Goal: Transaction & Acquisition: Subscribe to service/newsletter

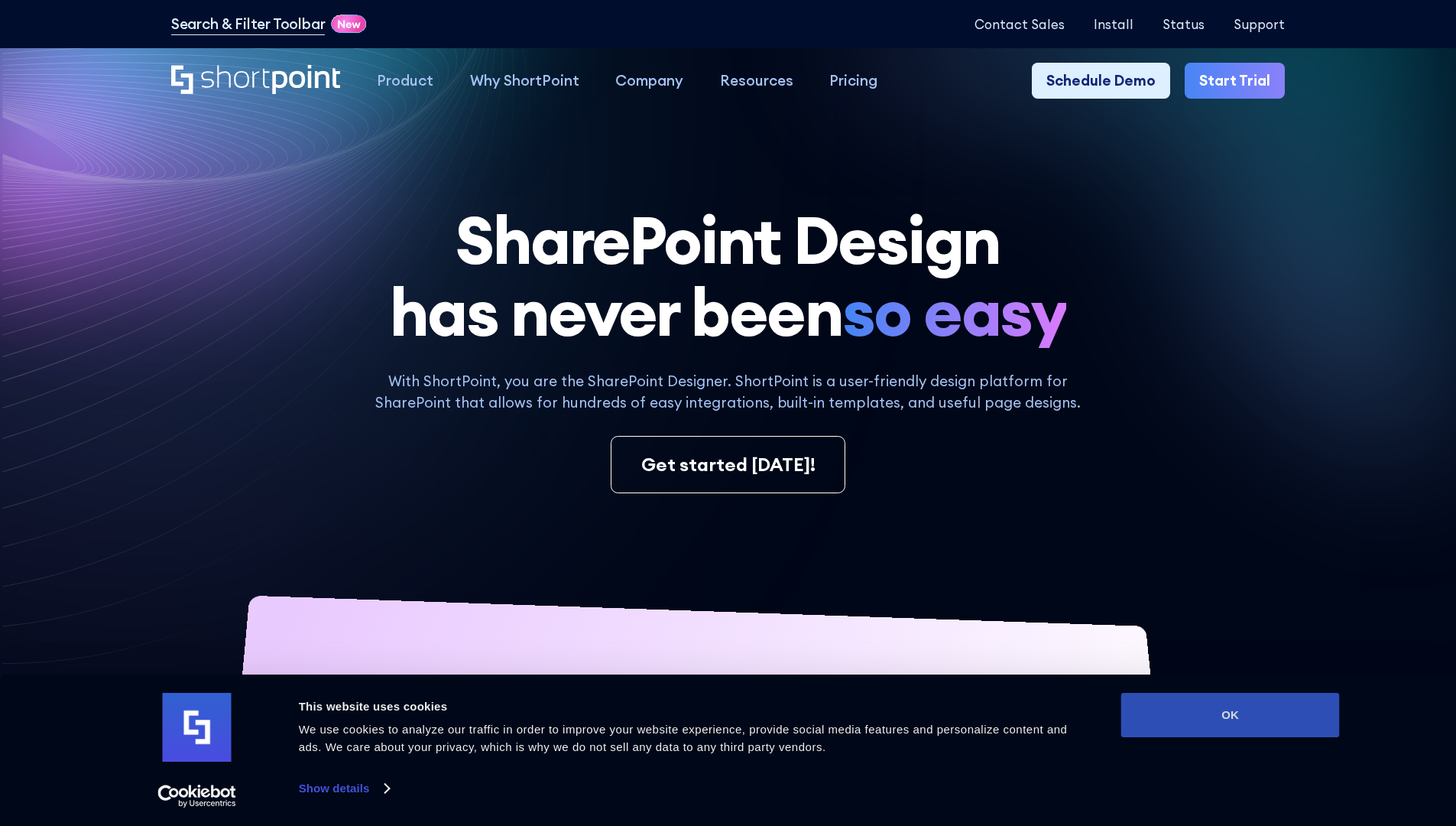
click at [1230, 714] on button "OK" at bounding box center [1230, 714] width 218 height 44
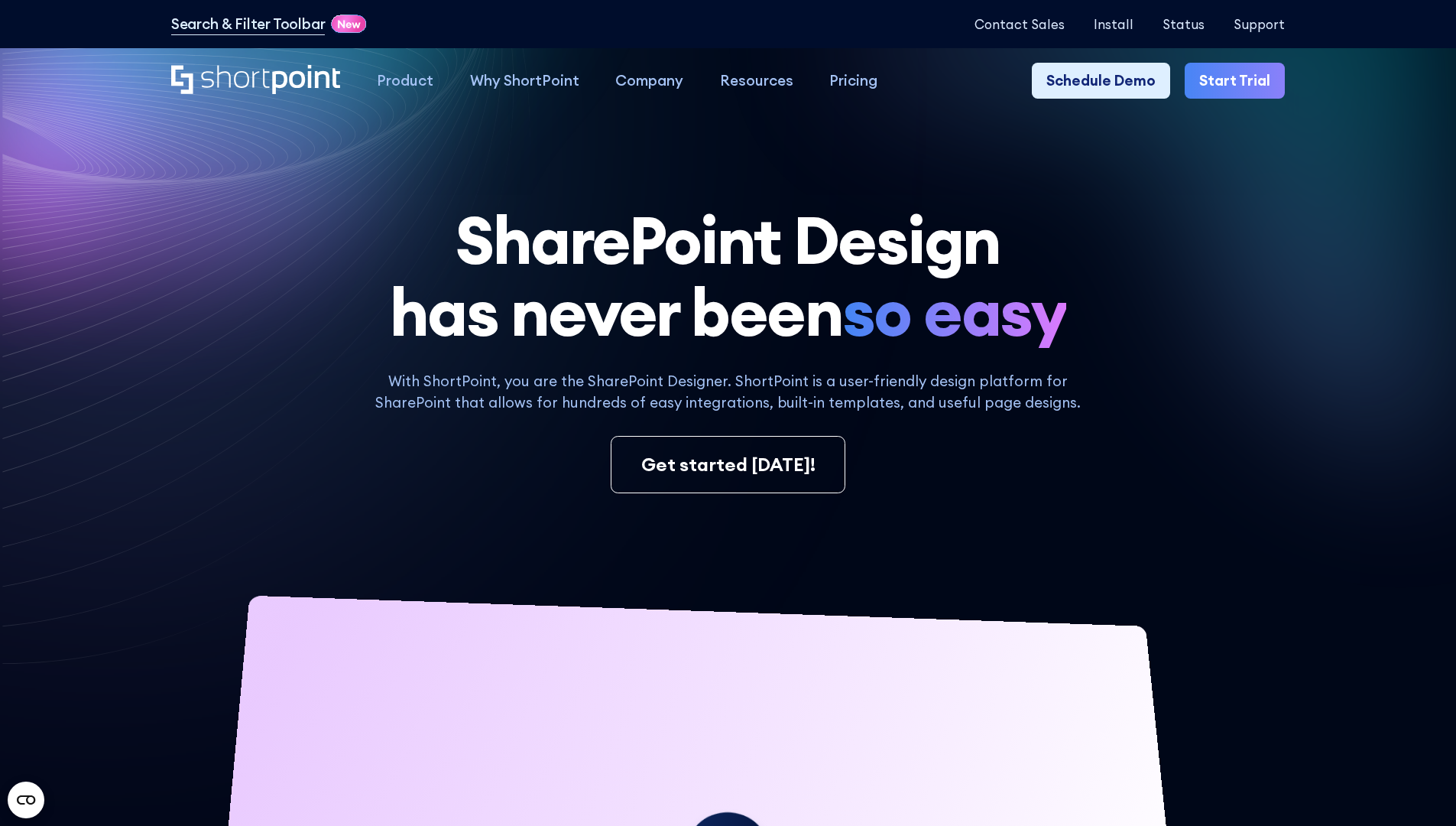
click at [1240, 81] on link "Start Trial" at bounding box center [1235, 81] width 100 height 37
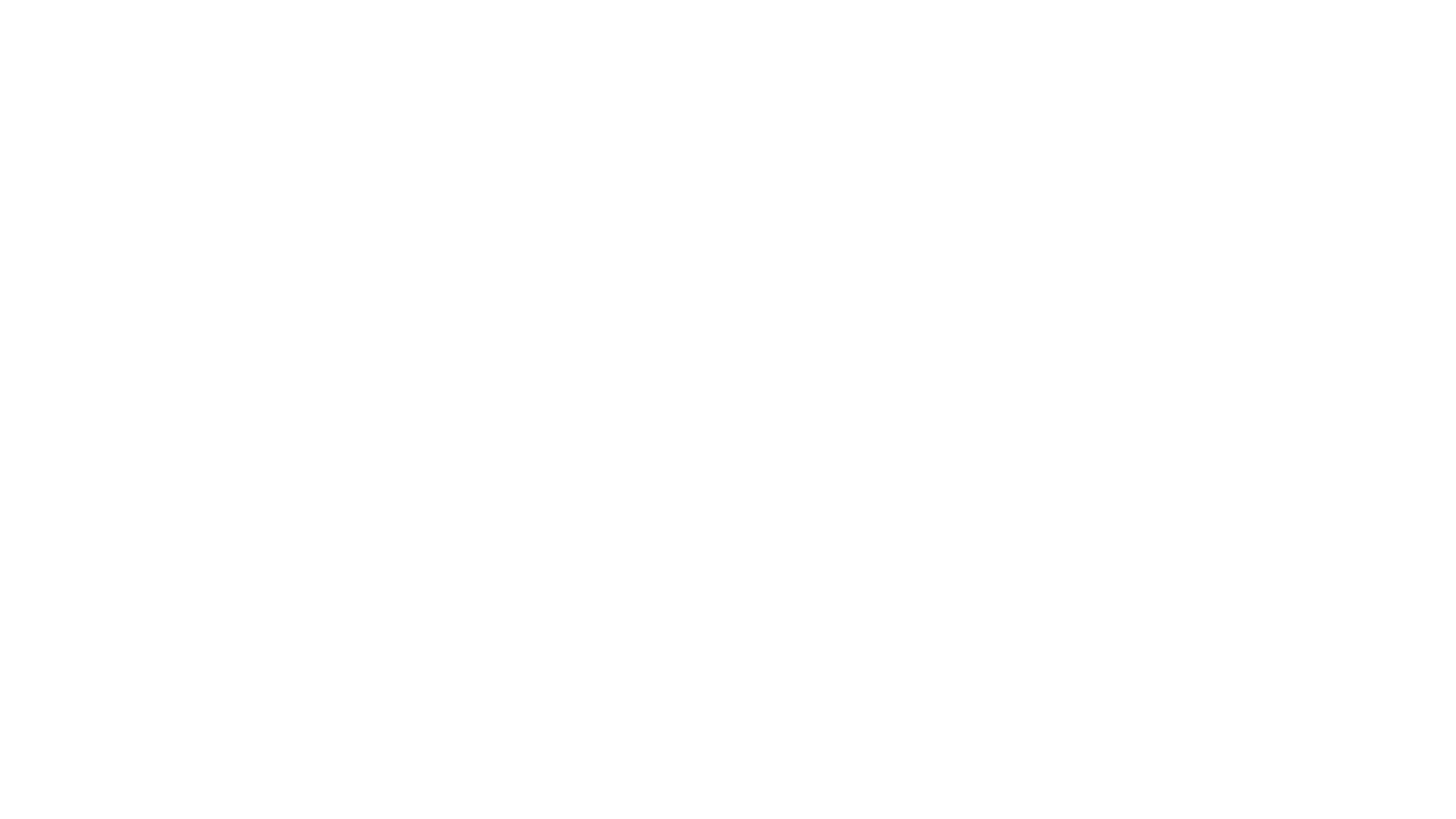
type input "Archebald"
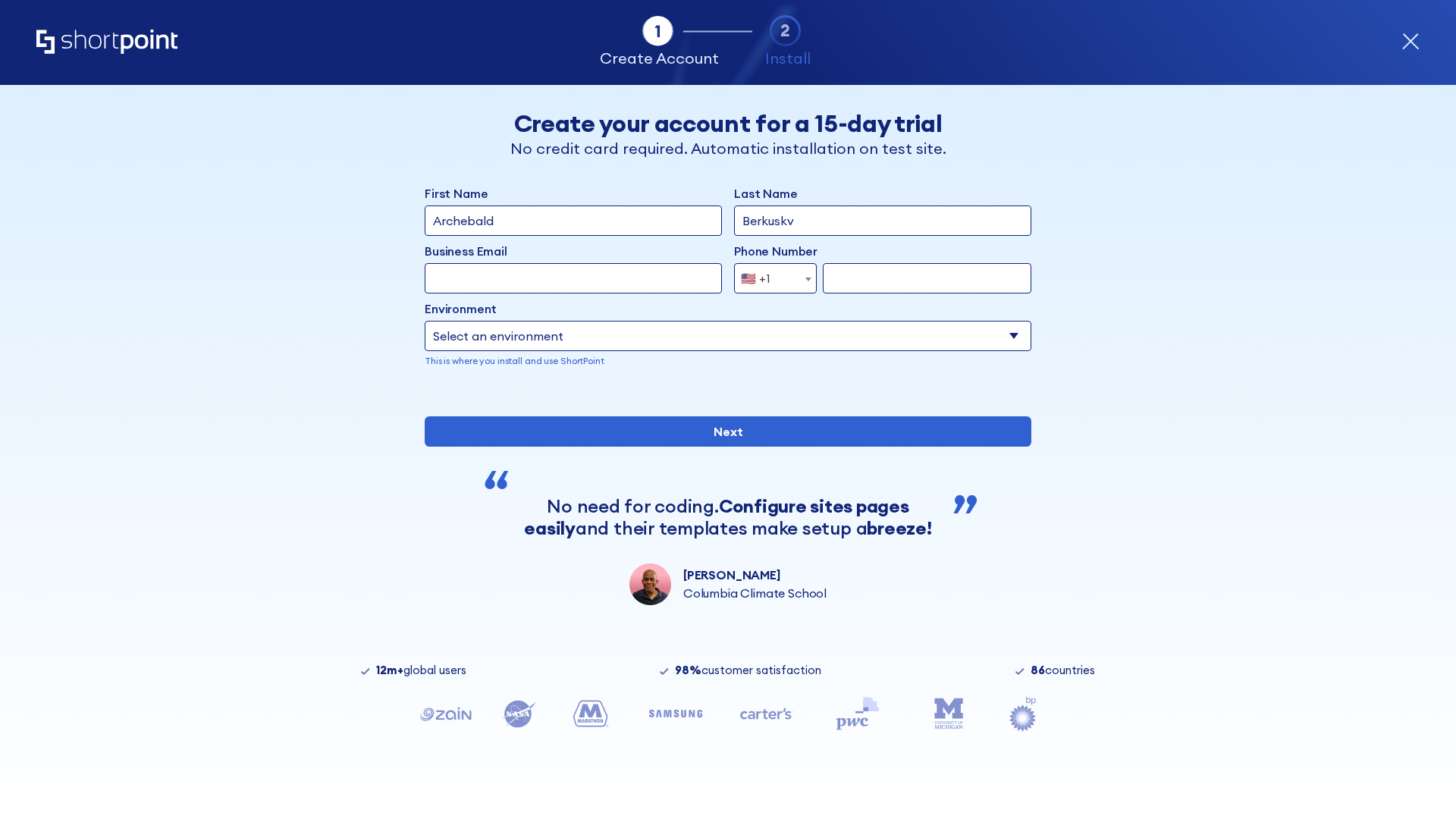
type input "Berkuskv"
type input "test@shortpoint.com"
type input "2125556789"
select select "Microsoft 365"
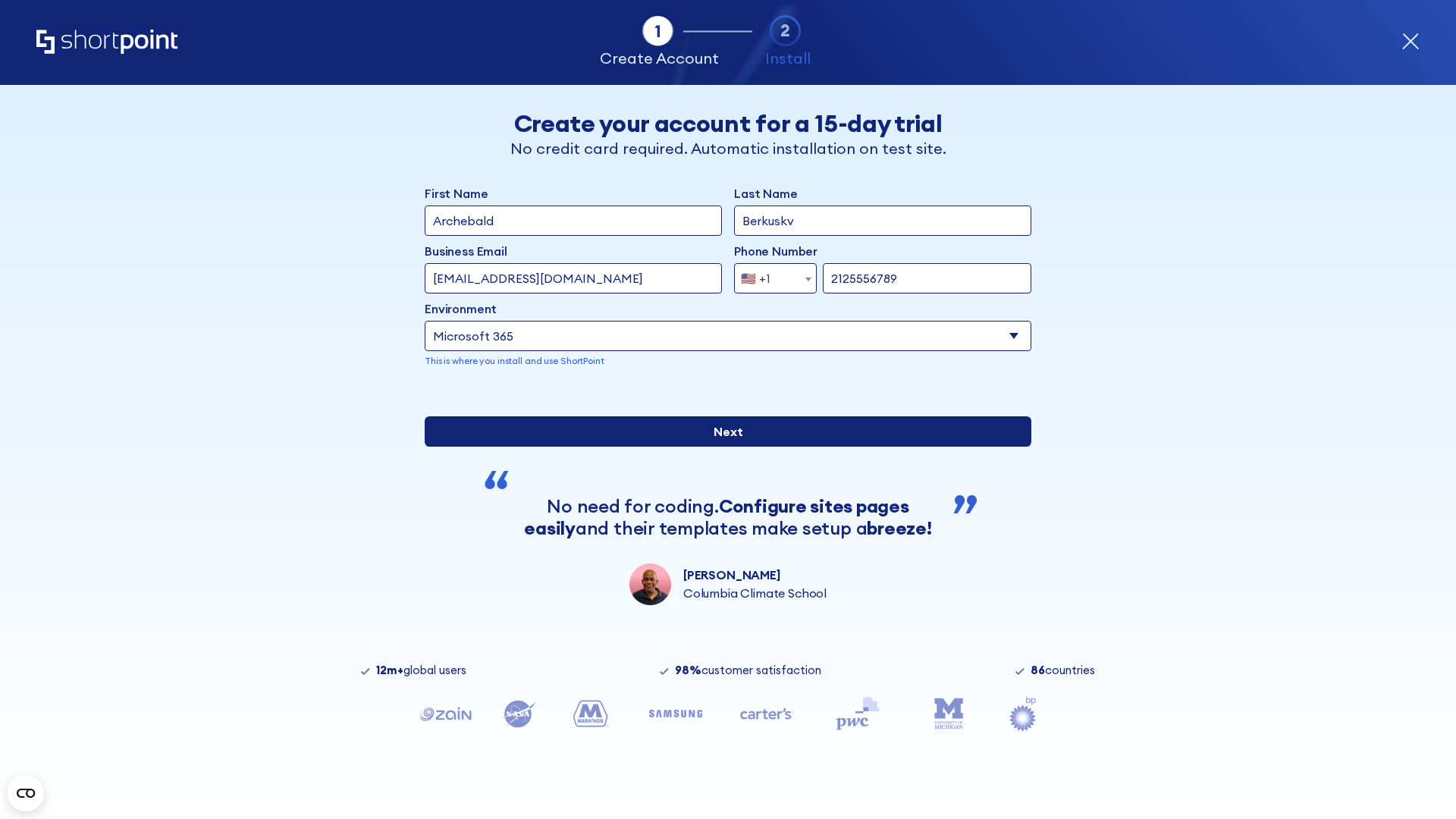
type input "2125556789"
click at [721, 446] on input "Next" at bounding box center [728, 431] width 606 height 31
